Goal: Transaction & Acquisition: Download file/media

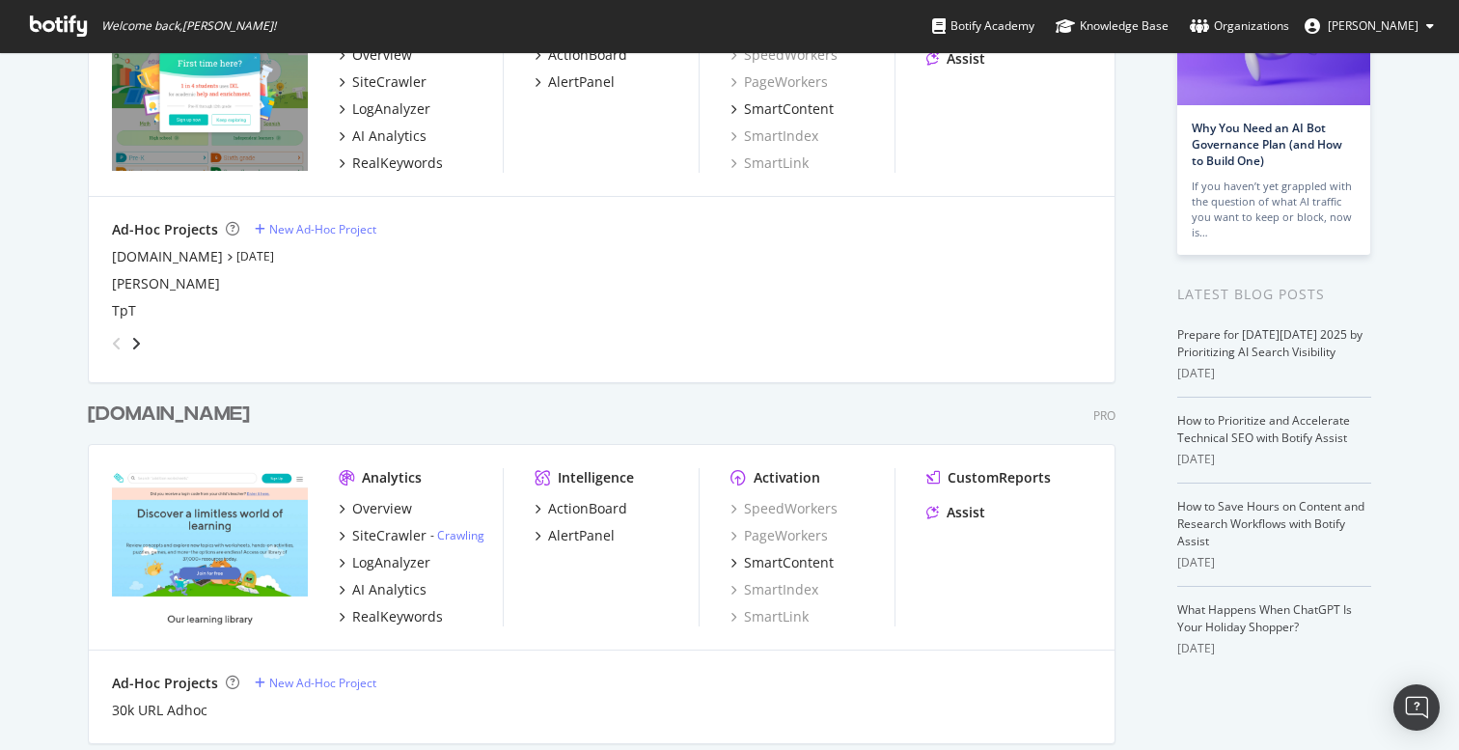
scroll to position [267, 0]
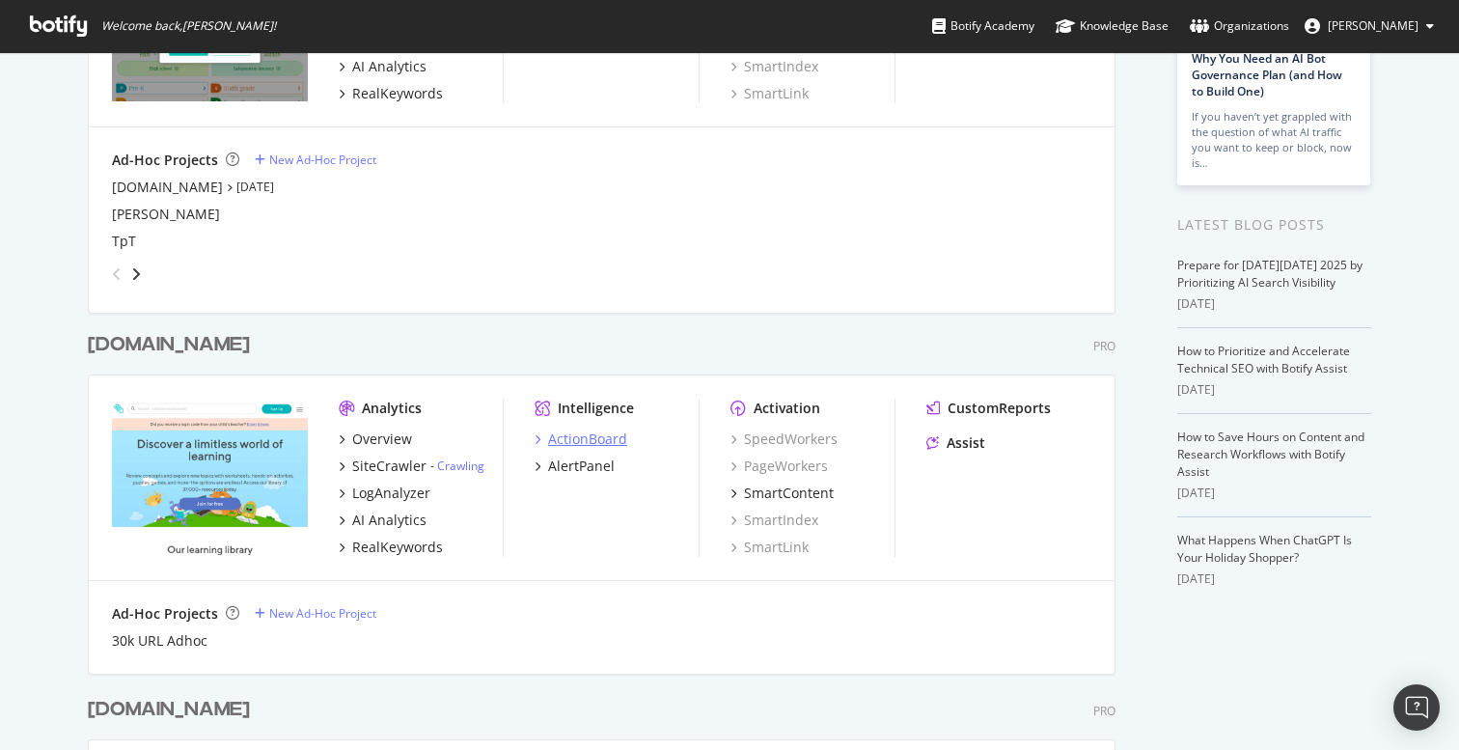
click at [578, 438] on div "ActionBoard" at bounding box center [587, 439] width 79 height 19
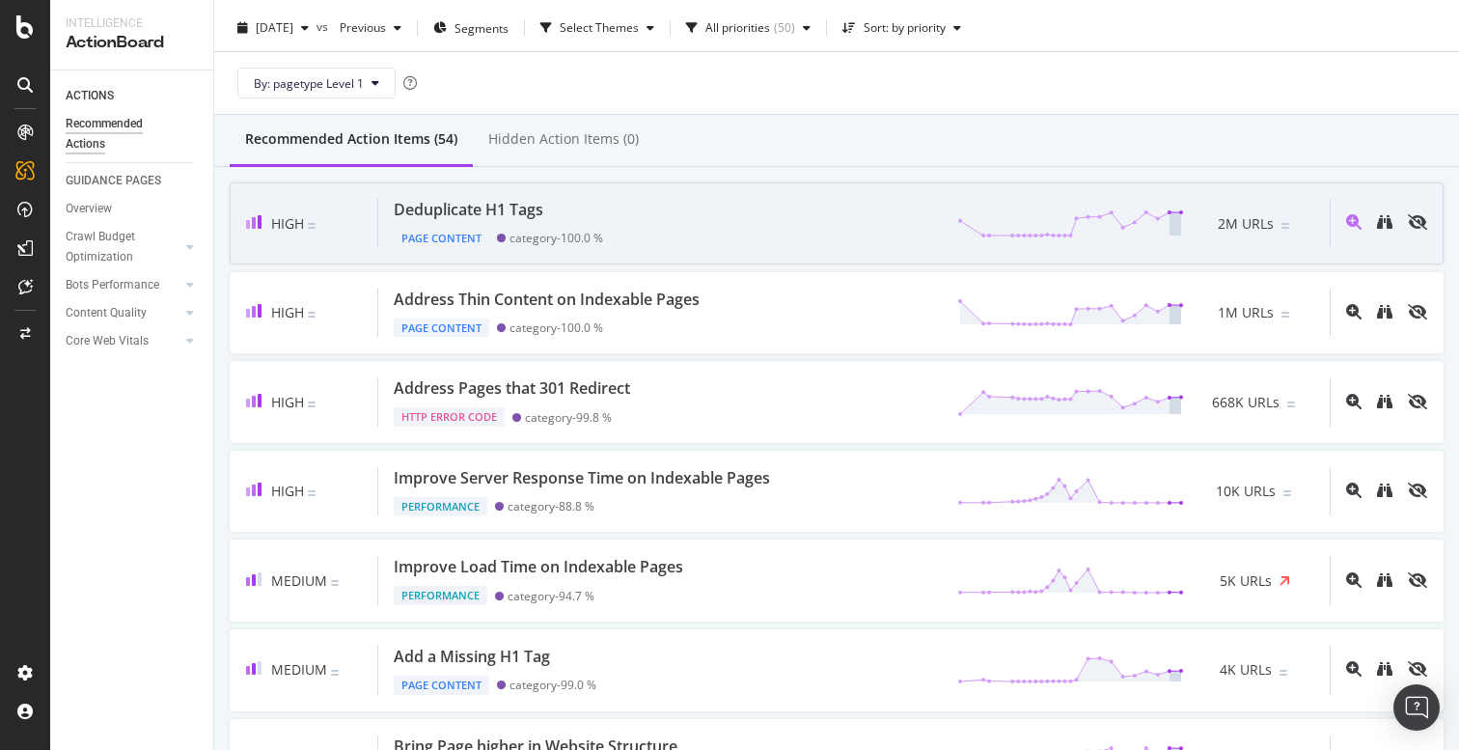
scroll to position [45, 0]
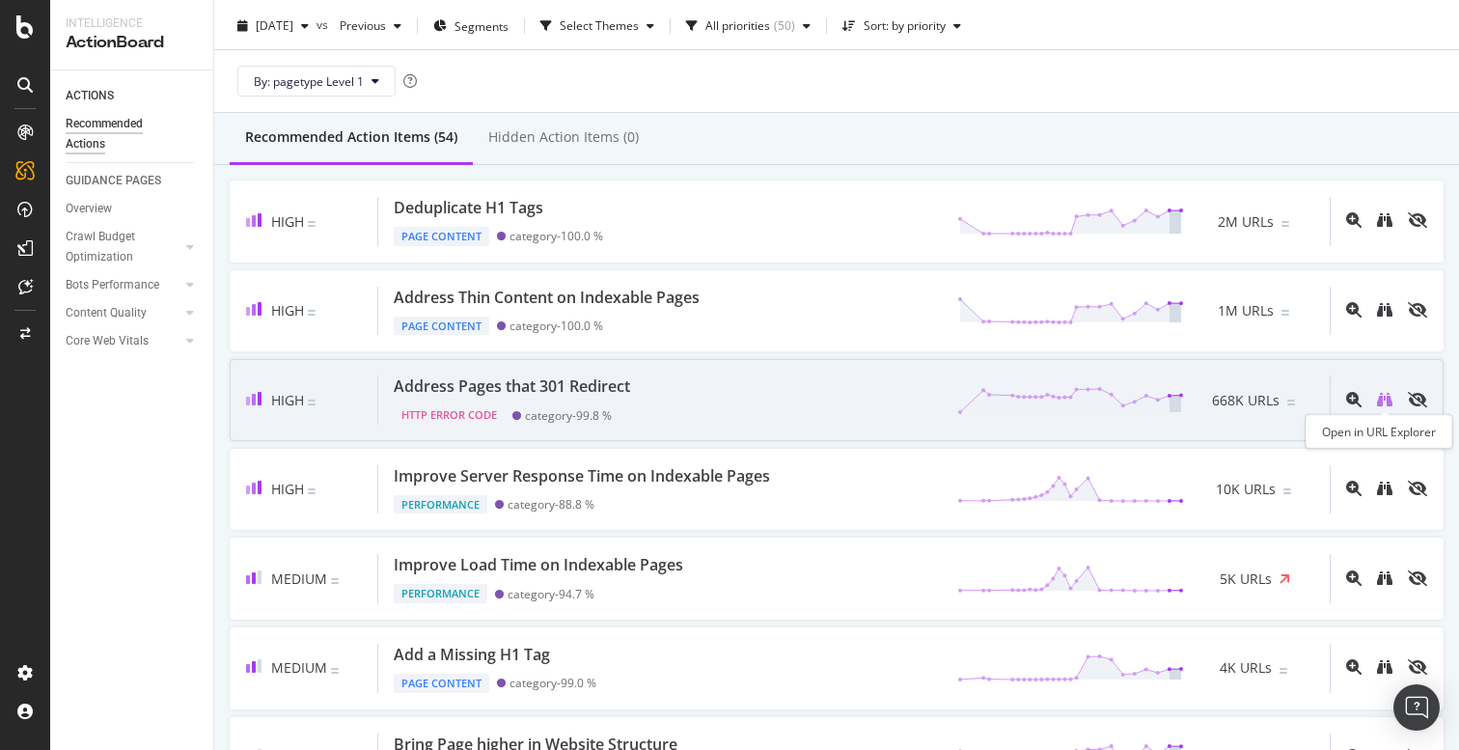
click at [1378, 398] on icon "binoculars" at bounding box center [1384, 399] width 15 height 15
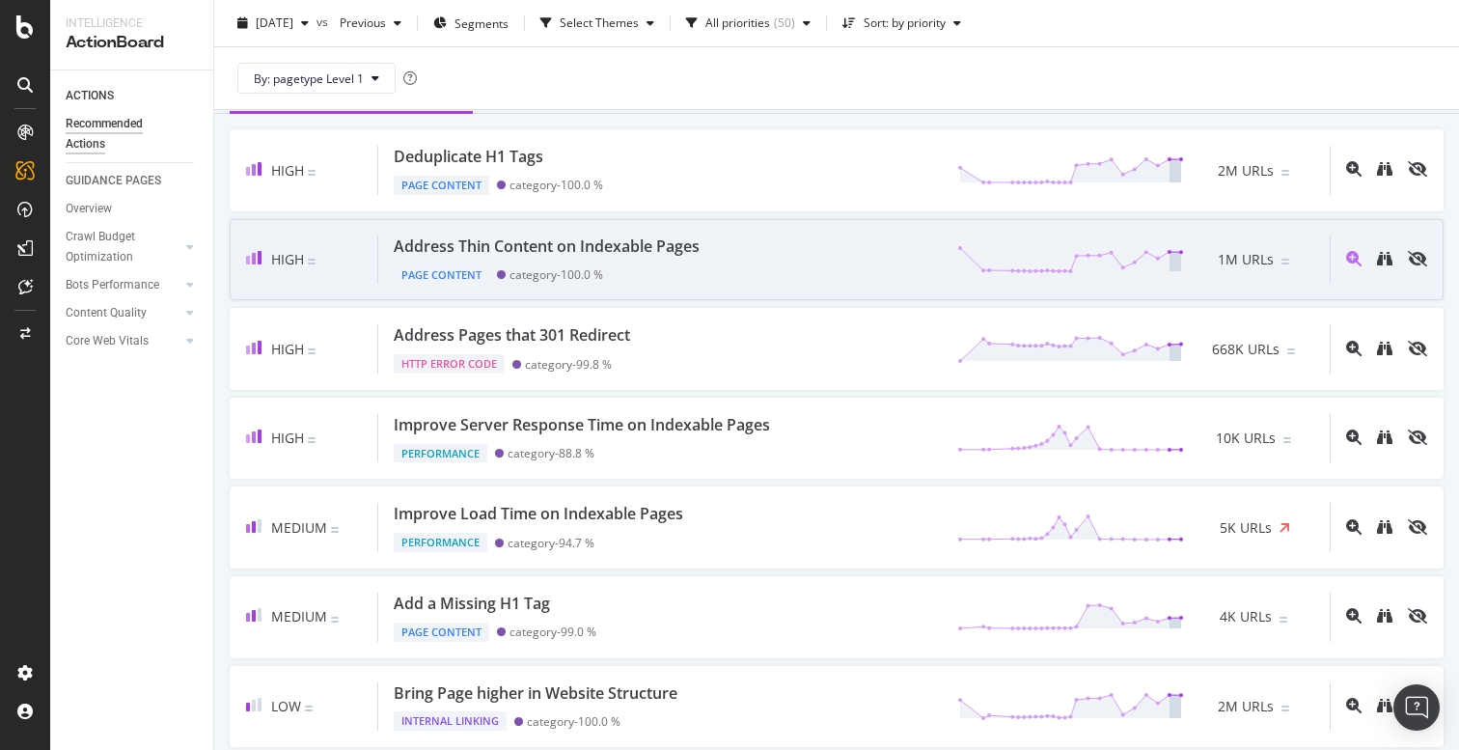
scroll to position [91, 0]
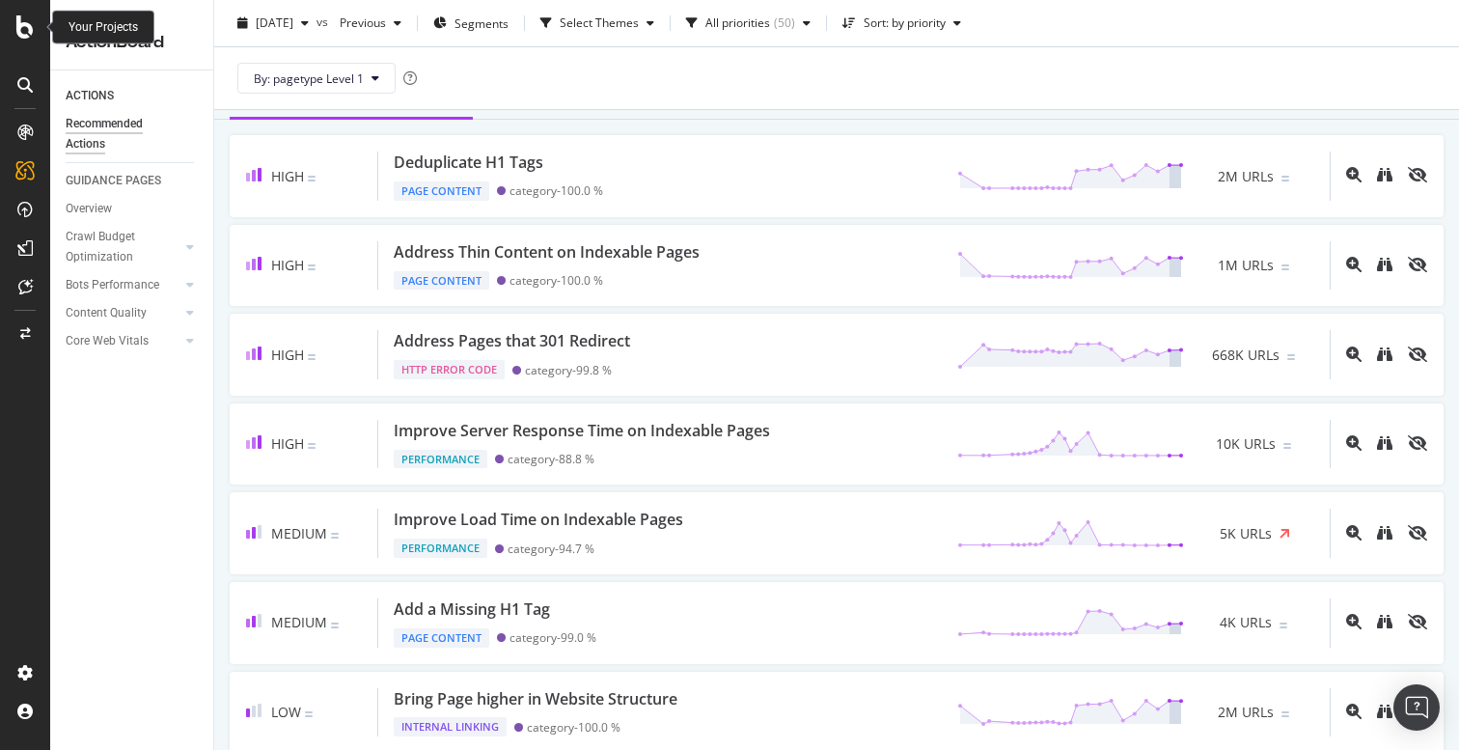
click at [30, 24] on icon at bounding box center [24, 26] width 17 height 23
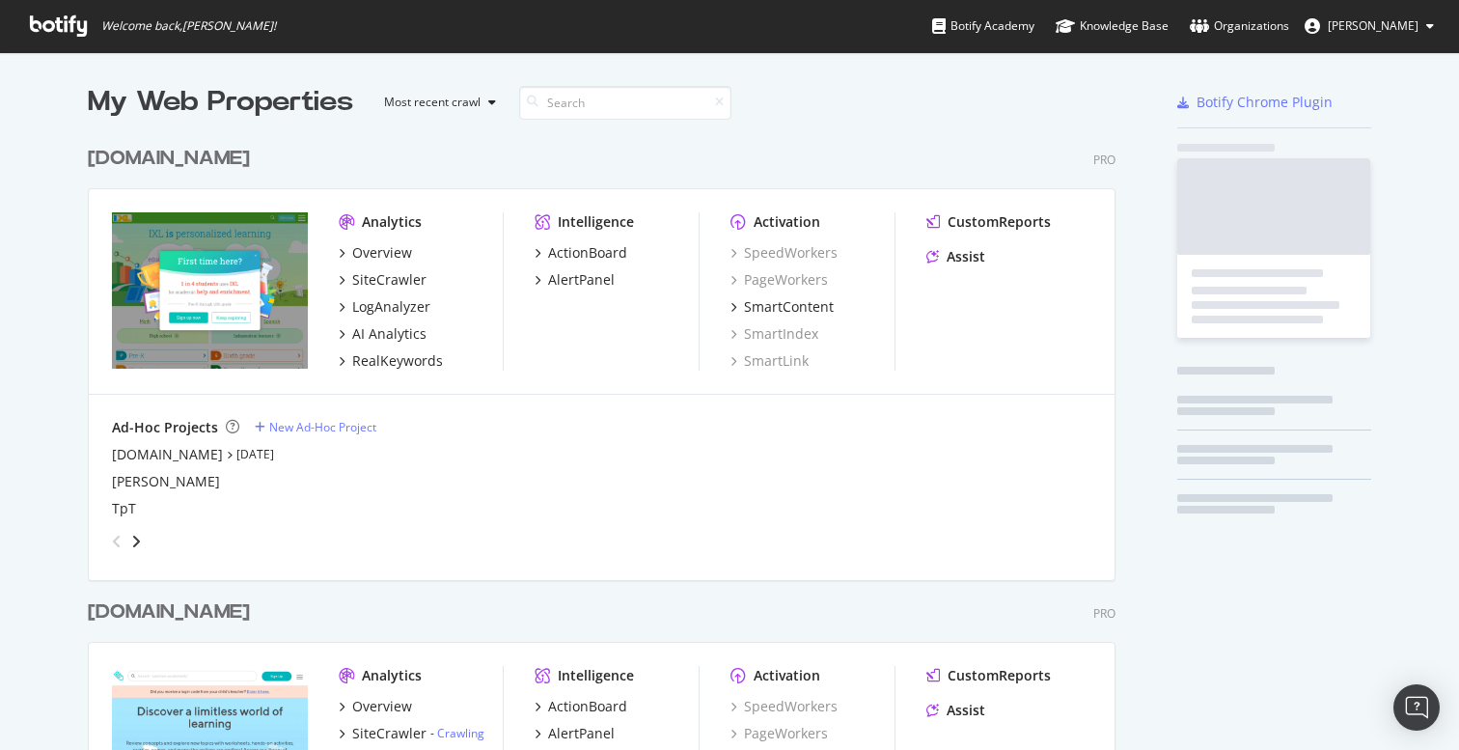
scroll to position [750, 1459]
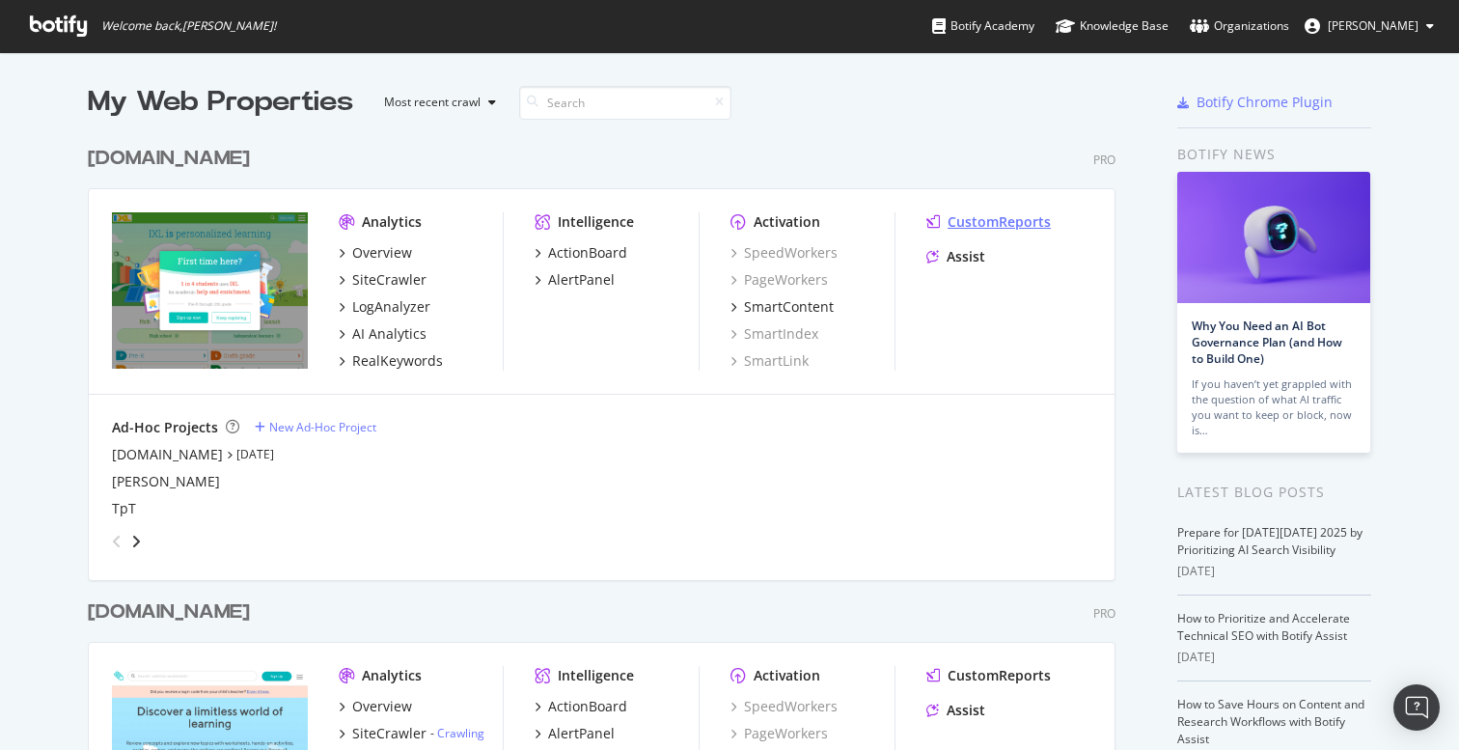
click at [1033, 216] on div "CustomReports" at bounding box center [999, 221] width 103 height 19
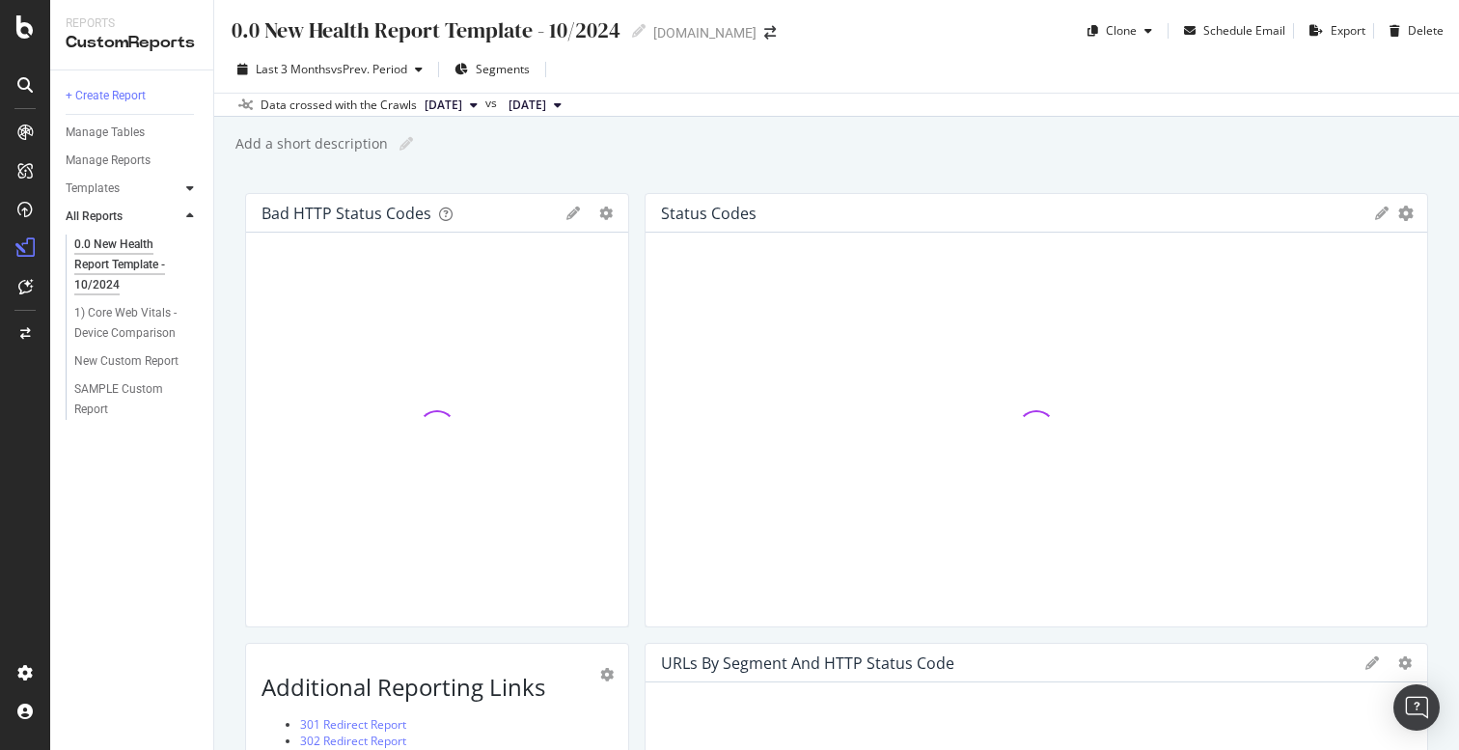
click at [191, 187] on icon at bounding box center [190, 188] width 8 height 12
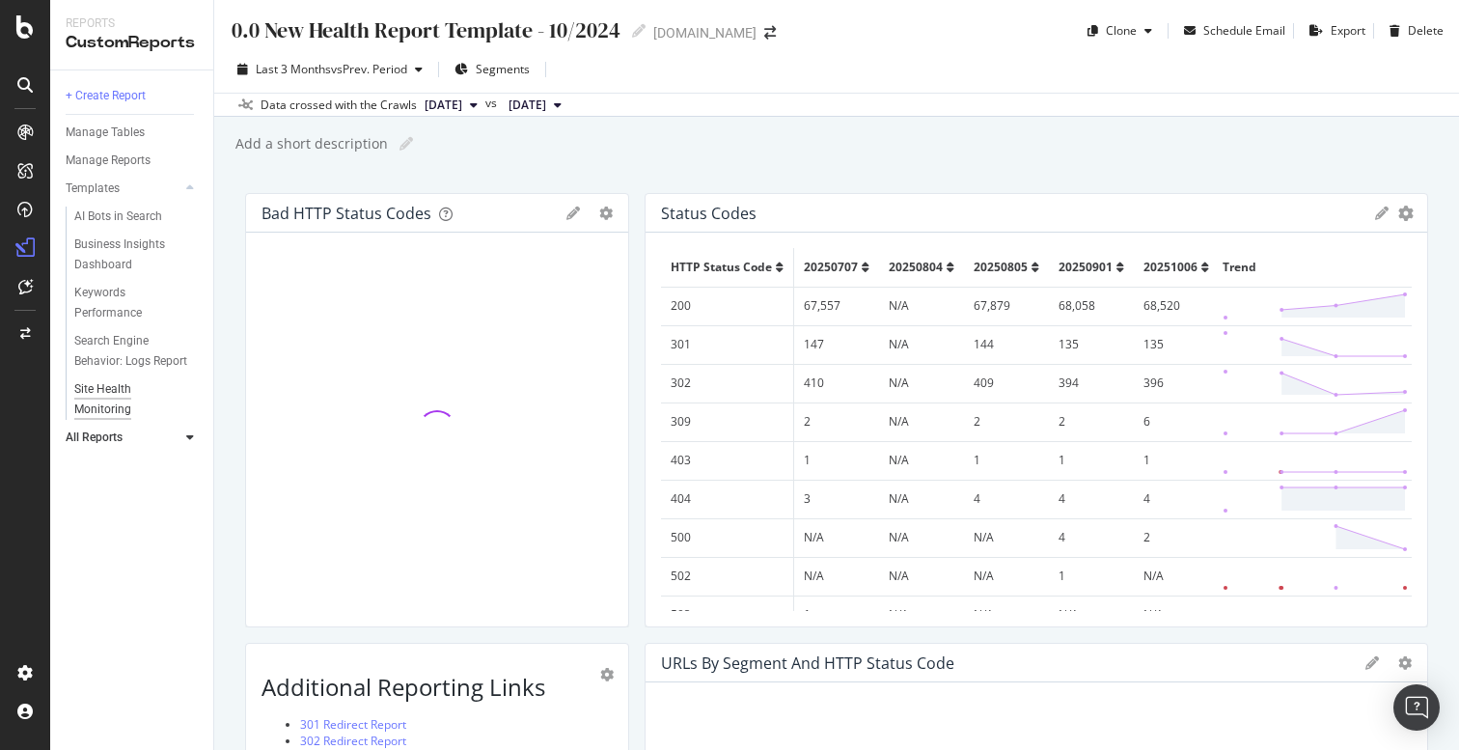
click at [127, 396] on div "Site Health Monitoring" at bounding box center [128, 399] width 108 height 41
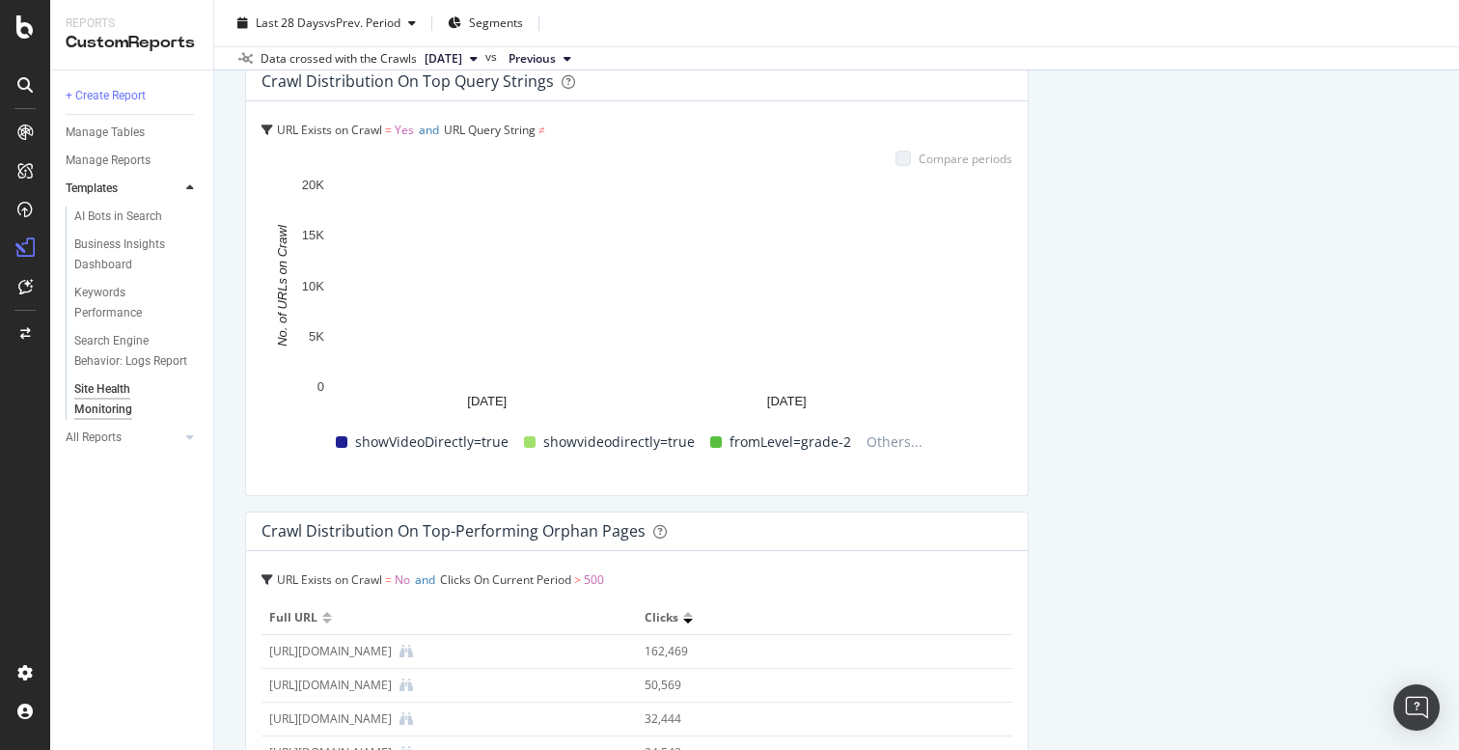
scroll to position [2284, 0]
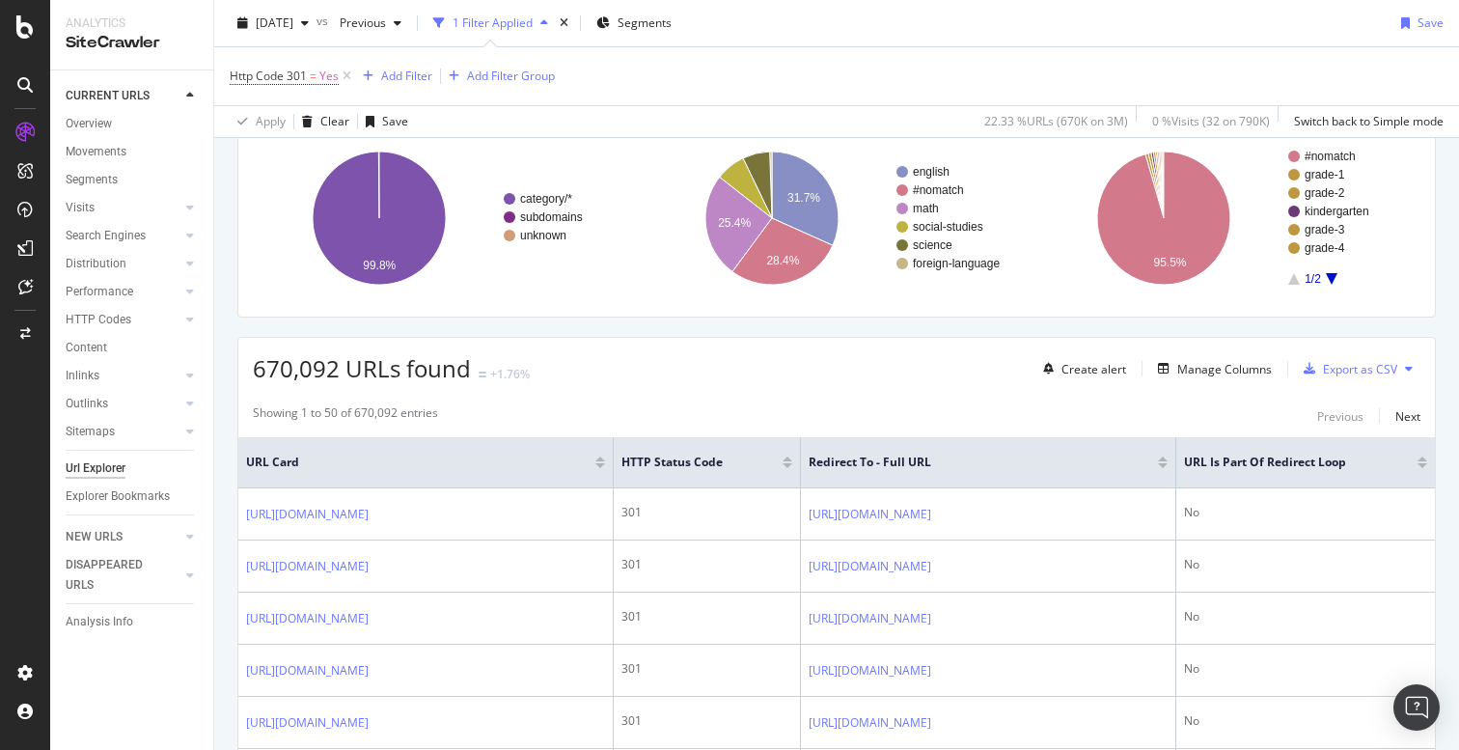
scroll to position [270, 0]
click at [1345, 366] on div "Export as CSV" at bounding box center [1360, 368] width 74 height 16
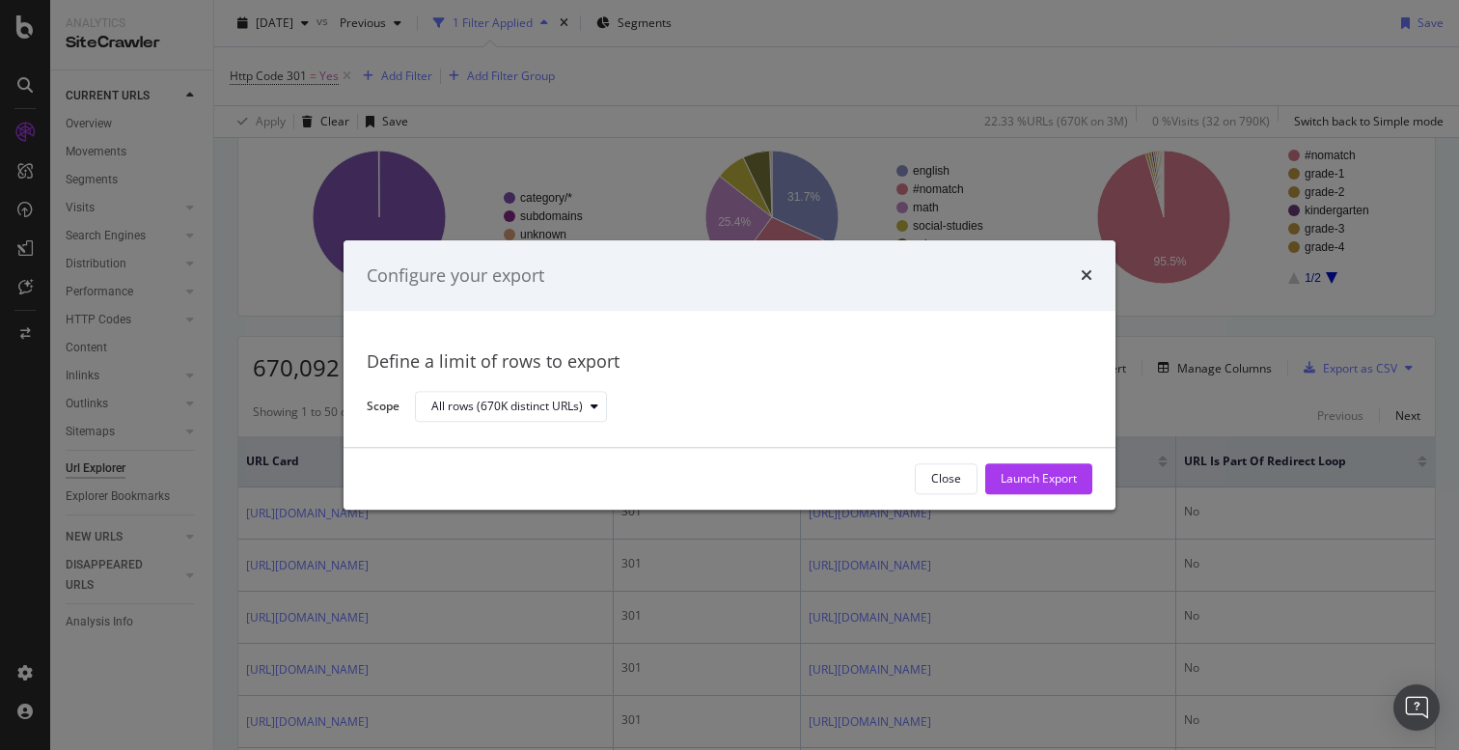
click at [607, 420] on div "All rows (670K distinct URLs)" at bounding box center [746, 407] width 662 height 34
click at [598, 416] on div "All rows (670K distinct URLs)" at bounding box center [518, 407] width 175 height 27
click at [591, 403] on icon "modal" at bounding box center [595, 408] width 8 height 12
click at [1040, 481] on div "Launch Export" at bounding box center [1039, 479] width 76 height 16
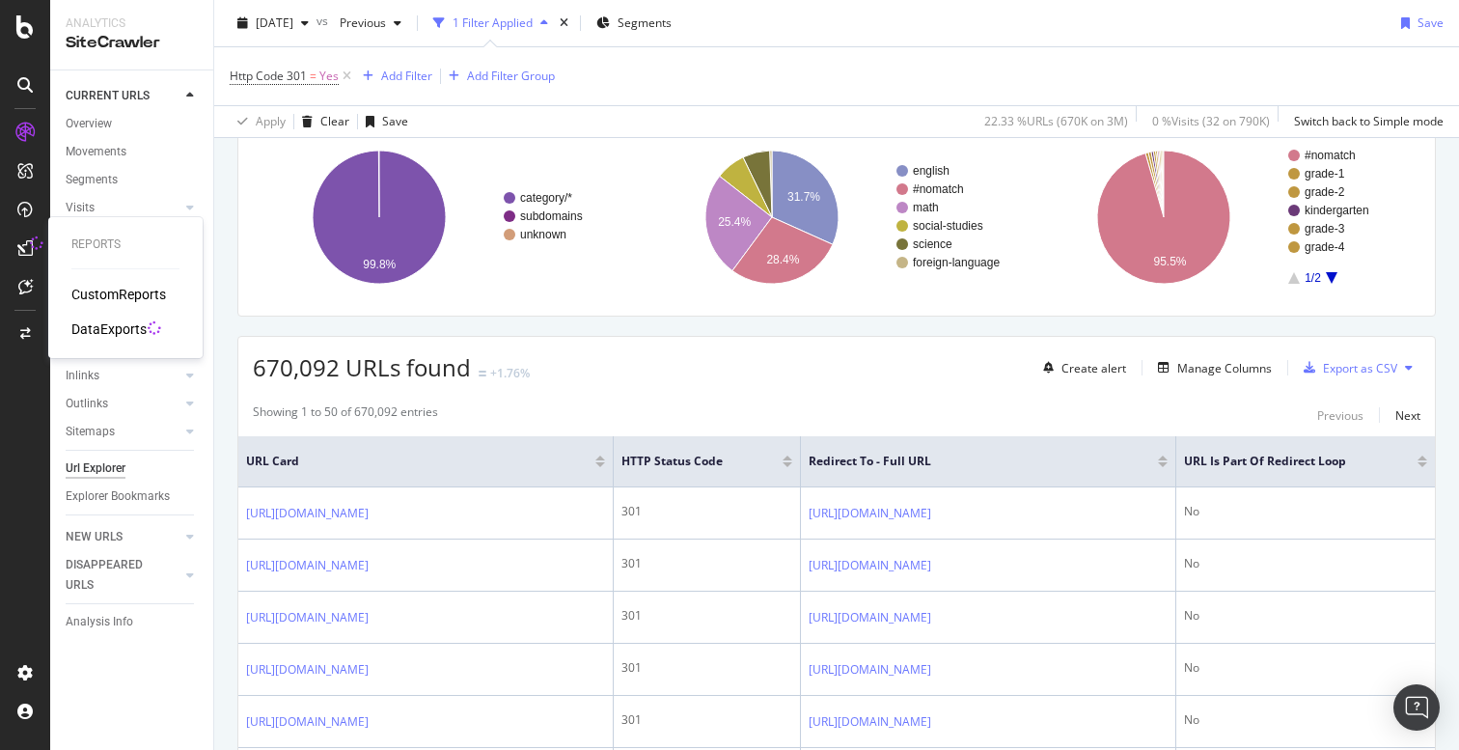
click at [23, 251] on icon at bounding box center [24, 247] width 15 height 15
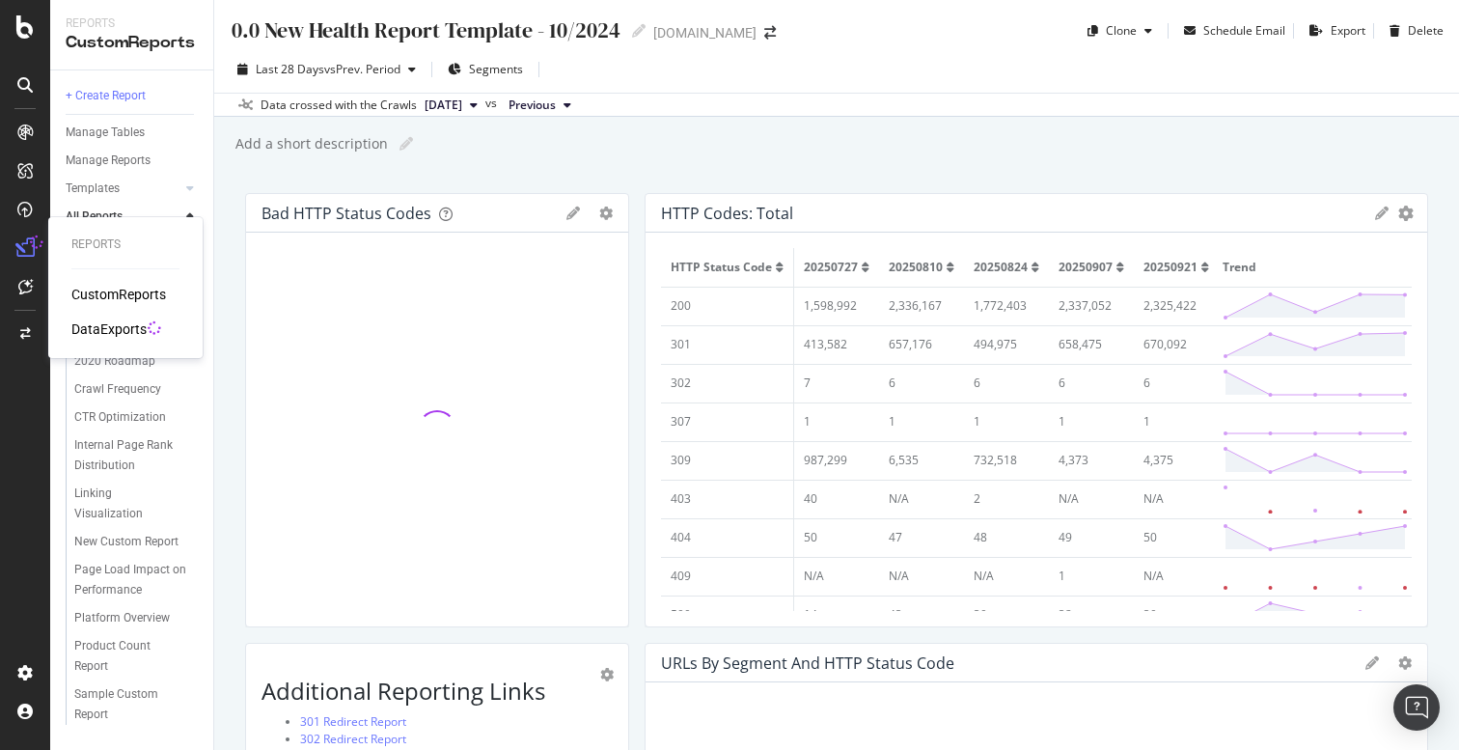
click at [109, 329] on div "DataExports" at bounding box center [108, 328] width 75 height 19
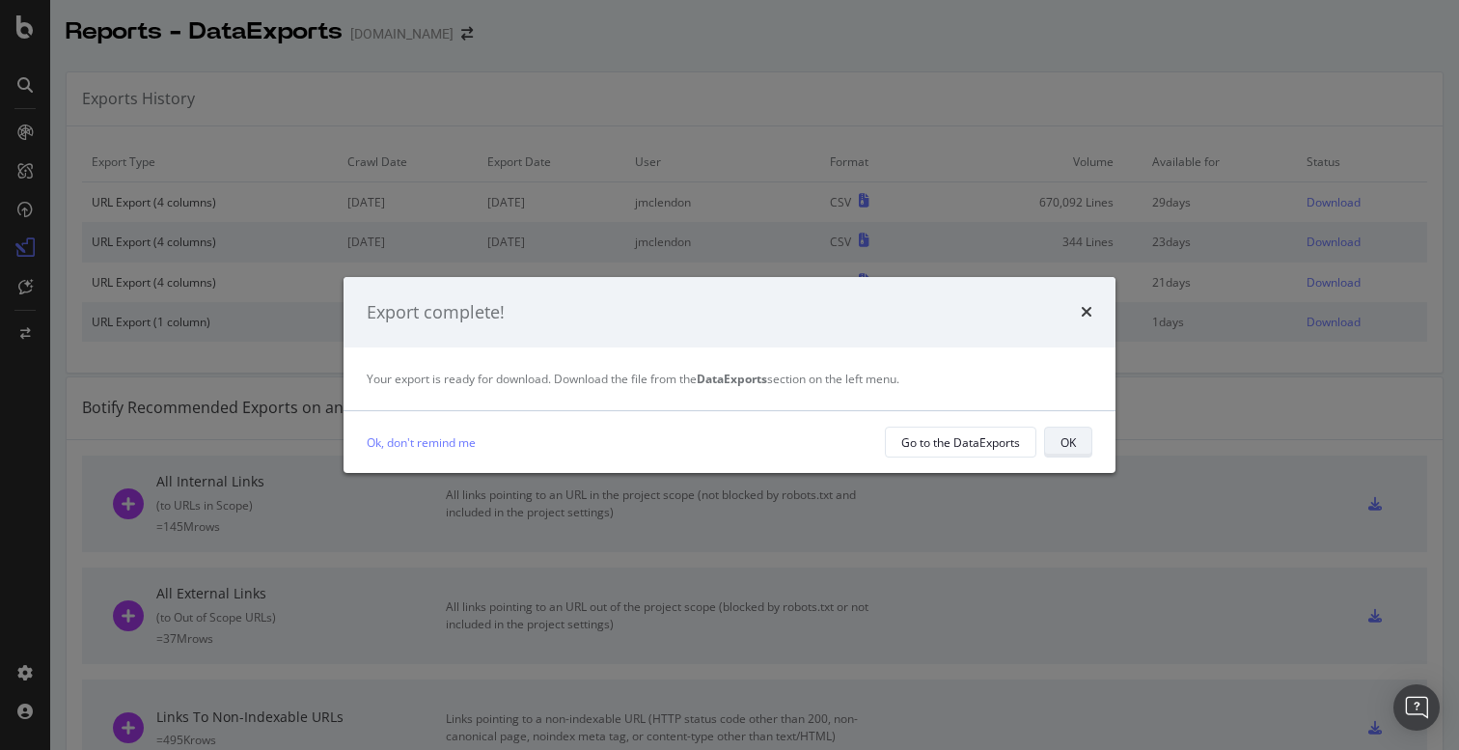
click at [1070, 445] on div "OK" at bounding box center [1068, 442] width 15 height 16
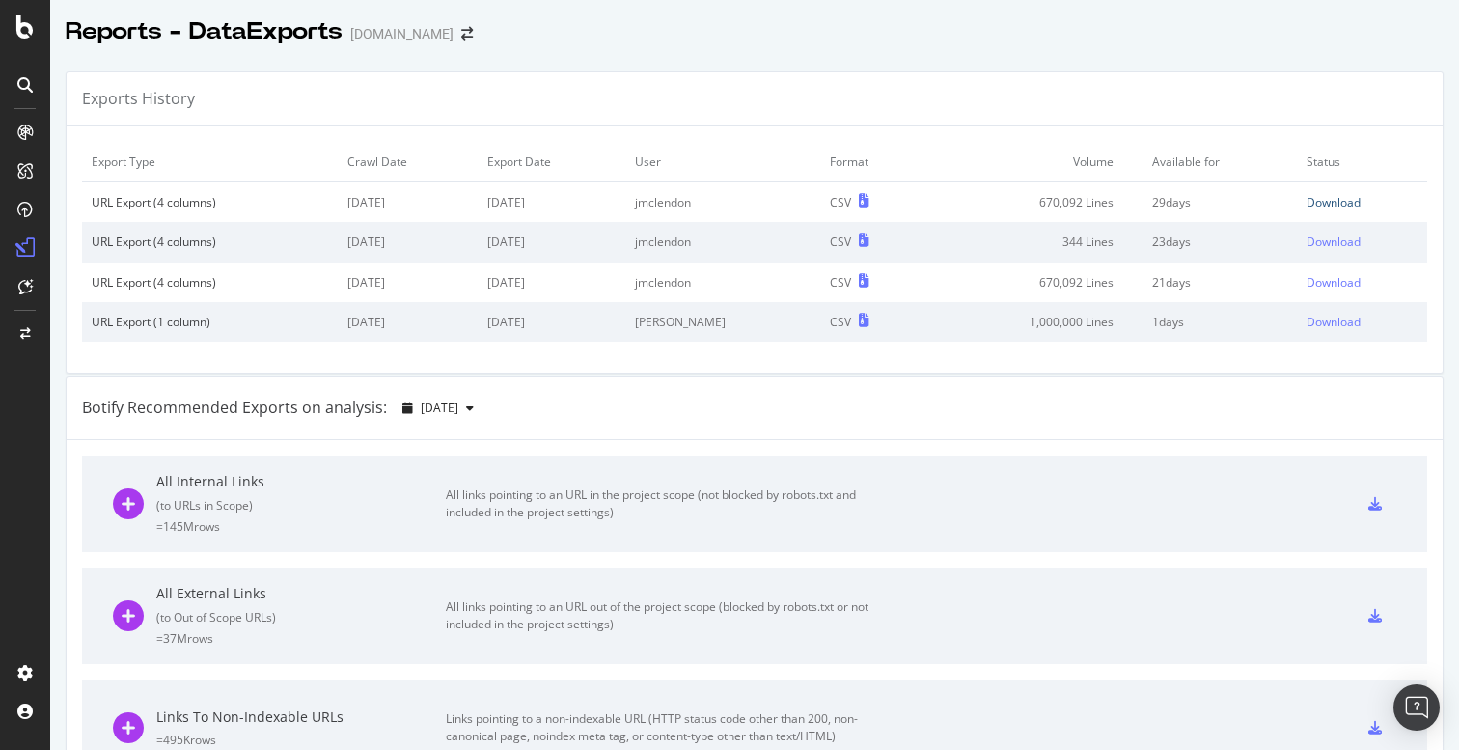
click at [1338, 203] on div "Download" at bounding box center [1334, 202] width 54 height 16
